Goal: Leave review/rating

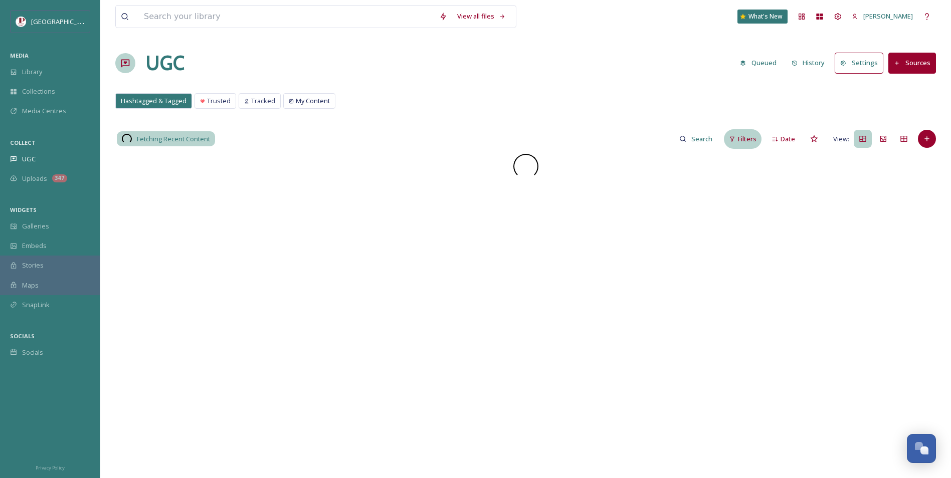
click at [747, 134] on span "Filters" at bounding box center [747, 139] width 19 height 10
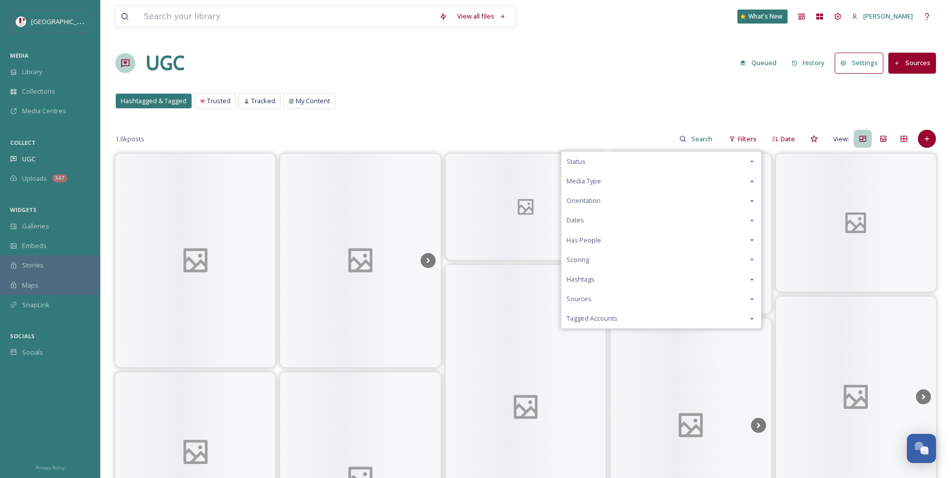
click at [593, 268] on div "Scoring" at bounding box center [660, 260] width 199 height 20
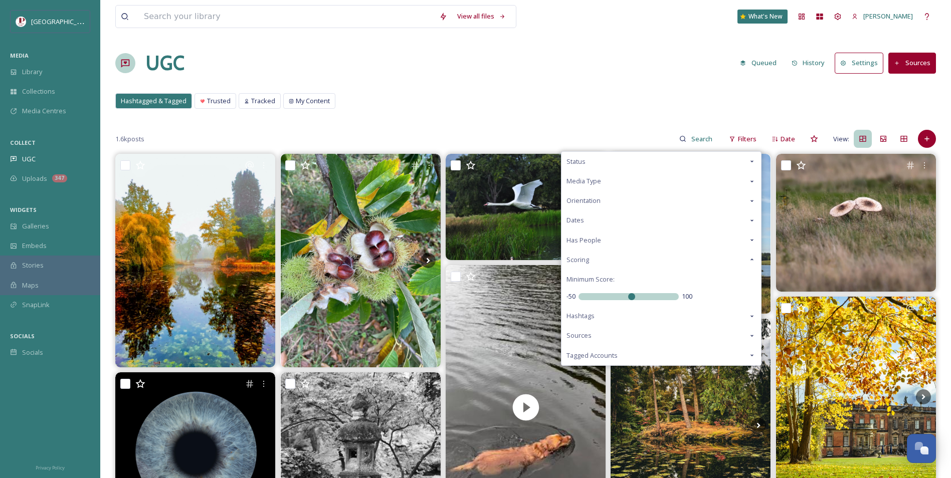
click at [595, 263] on div "Scoring" at bounding box center [660, 260] width 199 height 20
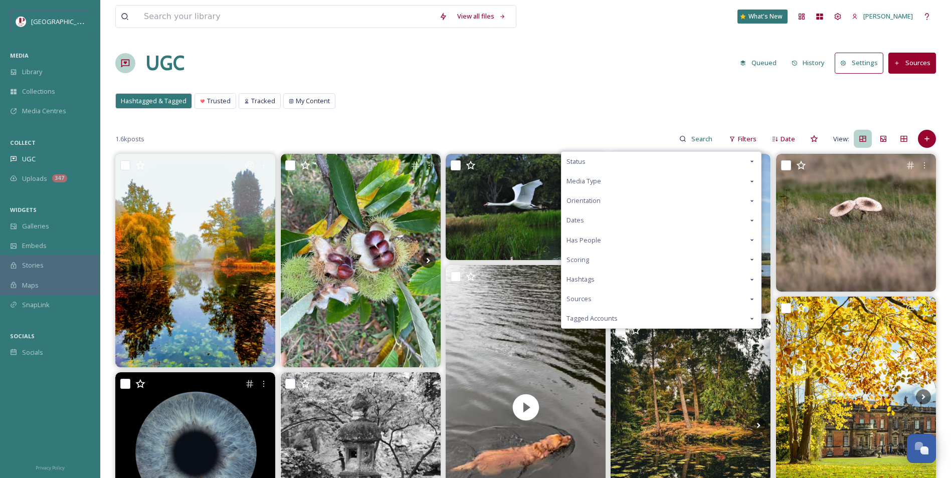
click at [580, 255] on span "Scoring" at bounding box center [577, 260] width 23 height 10
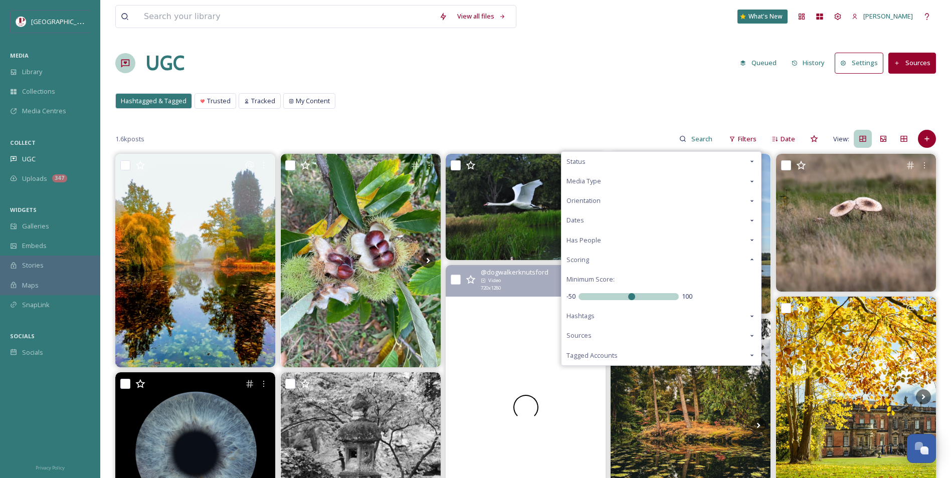
drag, startPoint x: 630, startPoint y: 300, endPoint x: 556, endPoint y: 301, distance: 73.7
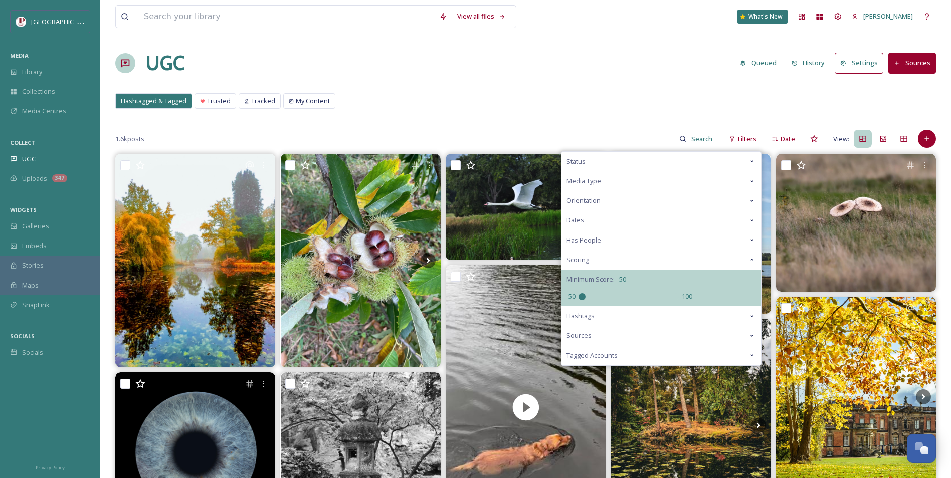
drag, startPoint x: 636, startPoint y: 296, endPoint x: 494, endPoint y: 295, distance: 142.3
type input "-50"
click at [578, 295] on input "range" at bounding box center [628, 296] width 100 height 7
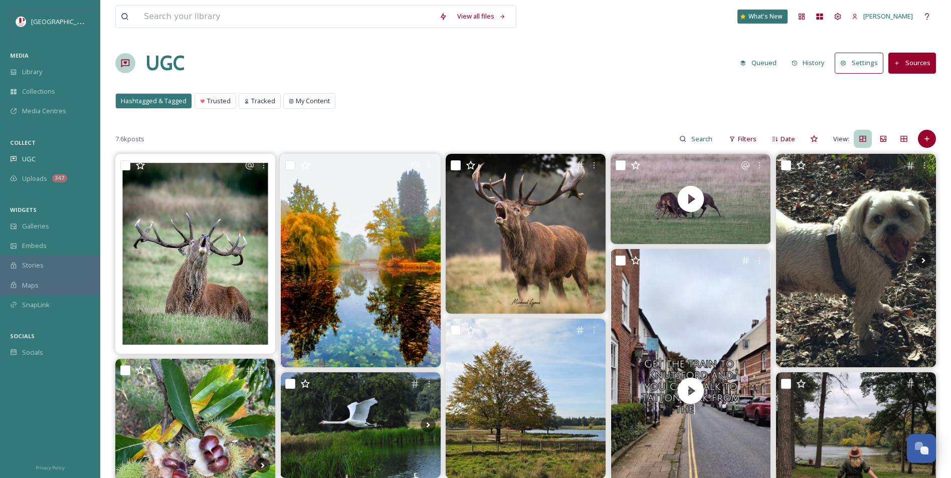
click at [490, 100] on div "Hashtagged & Tagged Trusted Tracked My Content Hashtagged & Tagged Trusted Trac…" at bounding box center [525, 103] width 820 height 21
click at [70, 174] on div "Uploads 347" at bounding box center [50, 179] width 100 height 20
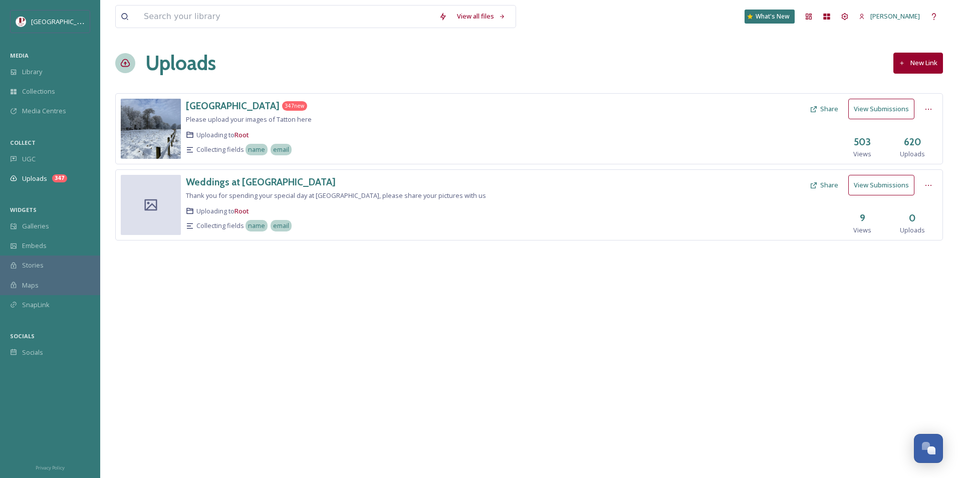
click at [14, 147] on div "COLLECT" at bounding box center [50, 142] width 100 height 13
click at [15, 157] on icon at bounding box center [14, 159] width 6 height 6
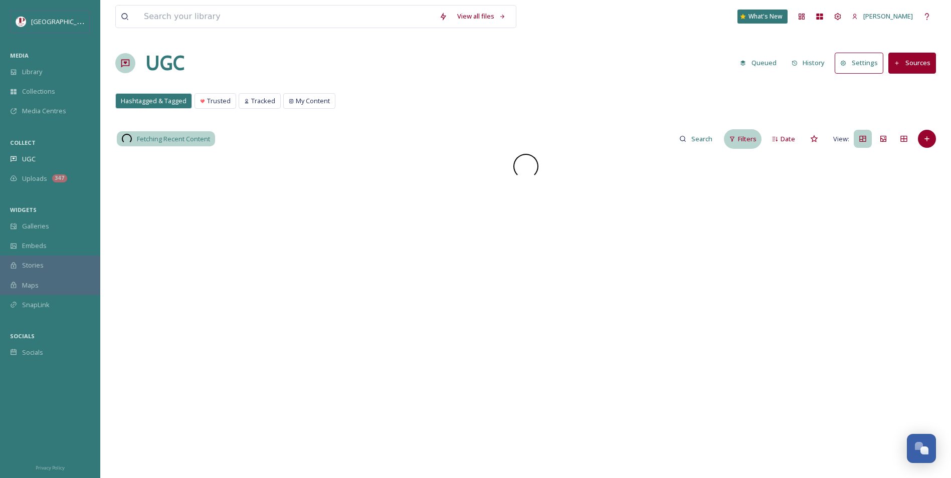
click at [744, 143] on span "Filters" at bounding box center [747, 139] width 19 height 10
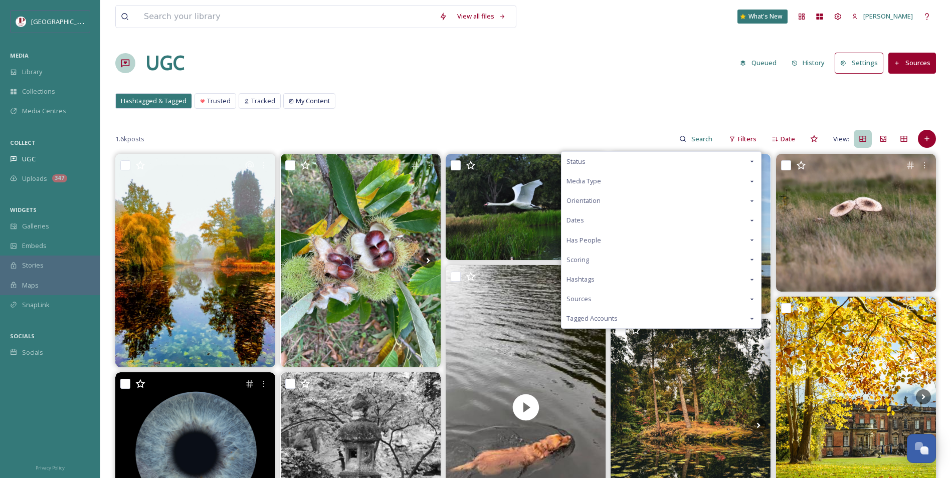
click at [599, 256] on div "Scoring" at bounding box center [660, 260] width 199 height 20
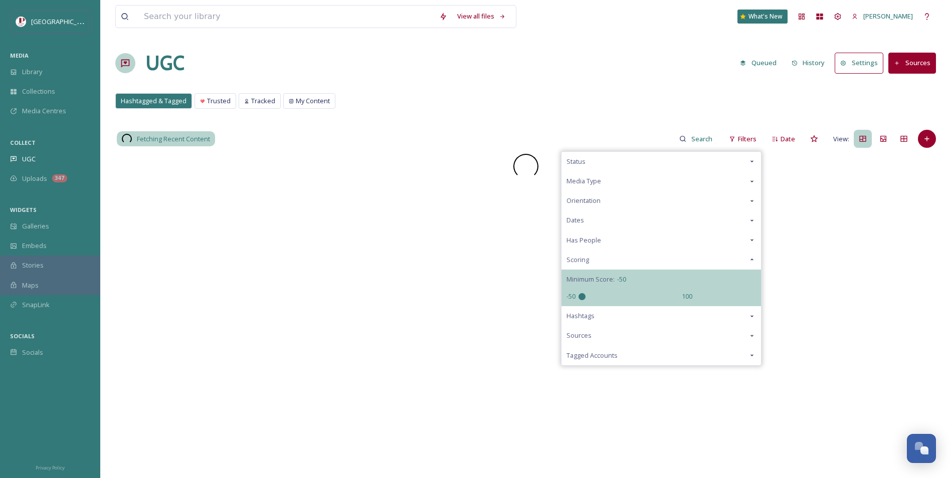
drag, startPoint x: 560, startPoint y: 300, endPoint x: 466, endPoint y: 293, distance: 94.4
type input "-50"
click at [578, 293] on input "range" at bounding box center [628, 296] width 100 height 7
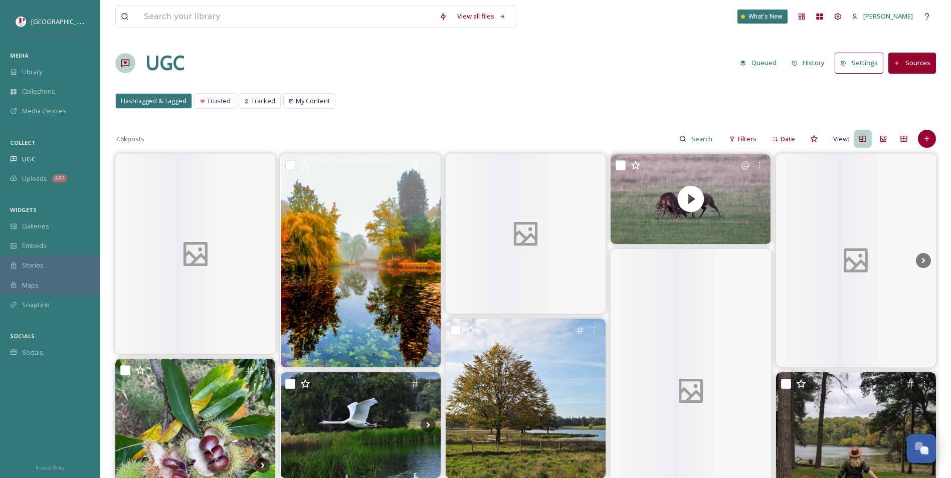
click at [571, 137] on div "7.6k posts Filters Date View:" at bounding box center [525, 139] width 820 height 20
